Goal: Information Seeking & Learning: Learn about a topic

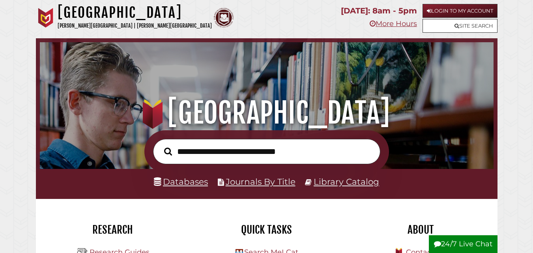
scroll to position [150, 450]
click at [208, 157] on input "text" at bounding box center [266, 152] width 227 height 26
type input "**********"
click at [160, 145] on button "Search" at bounding box center [168, 151] width 16 height 12
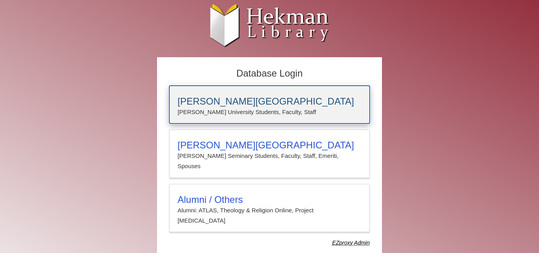
click at [225, 105] on h3 "[PERSON_NAME][GEOGRAPHIC_DATA]" at bounding box center [270, 101] width 184 height 11
click at [247, 108] on p "[PERSON_NAME] University Students, Faculty, Staff" at bounding box center [270, 112] width 184 height 10
click at [267, 107] on p "[PERSON_NAME] University Students, Faculty, Staff" at bounding box center [270, 112] width 184 height 10
